Goal: Navigation & Orientation: Find specific page/section

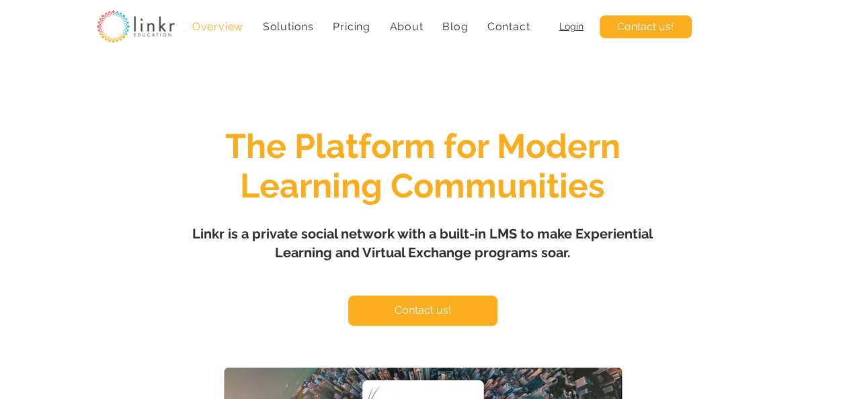
click at [571, 30] on span "Login" at bounding box center [571, 26] width 24 height 11
click at [573, 24] on span "Login" at bounding box center [571, 26] width 24 height 11
click at [652, 21] on span "Contact us!" at bounding box center [645, 26] width 56 height 15
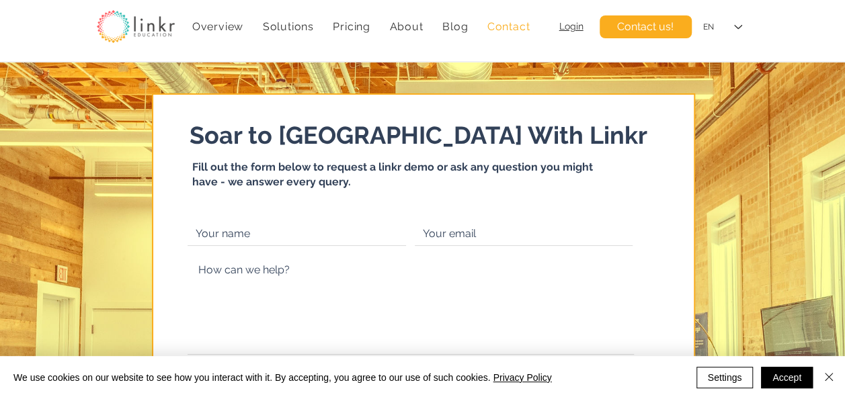
click at [560, 25] on span "Login" at bounding box center [571, 26] width 24 height 11
